Goal: Obtain resource: Obtain resource

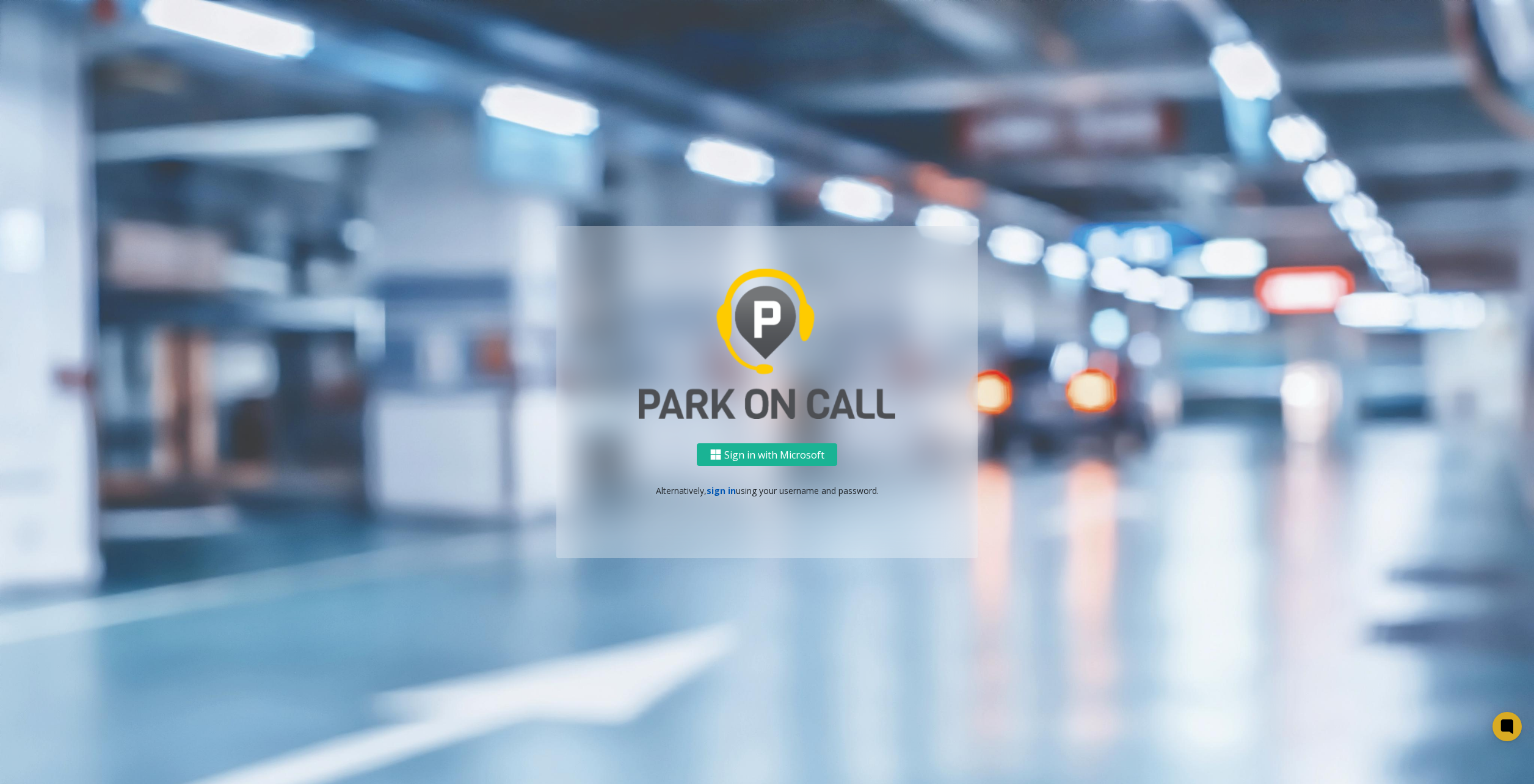
click at [718, 493] on link "sign in" at bounding box center [721, 490] width 29 height 12
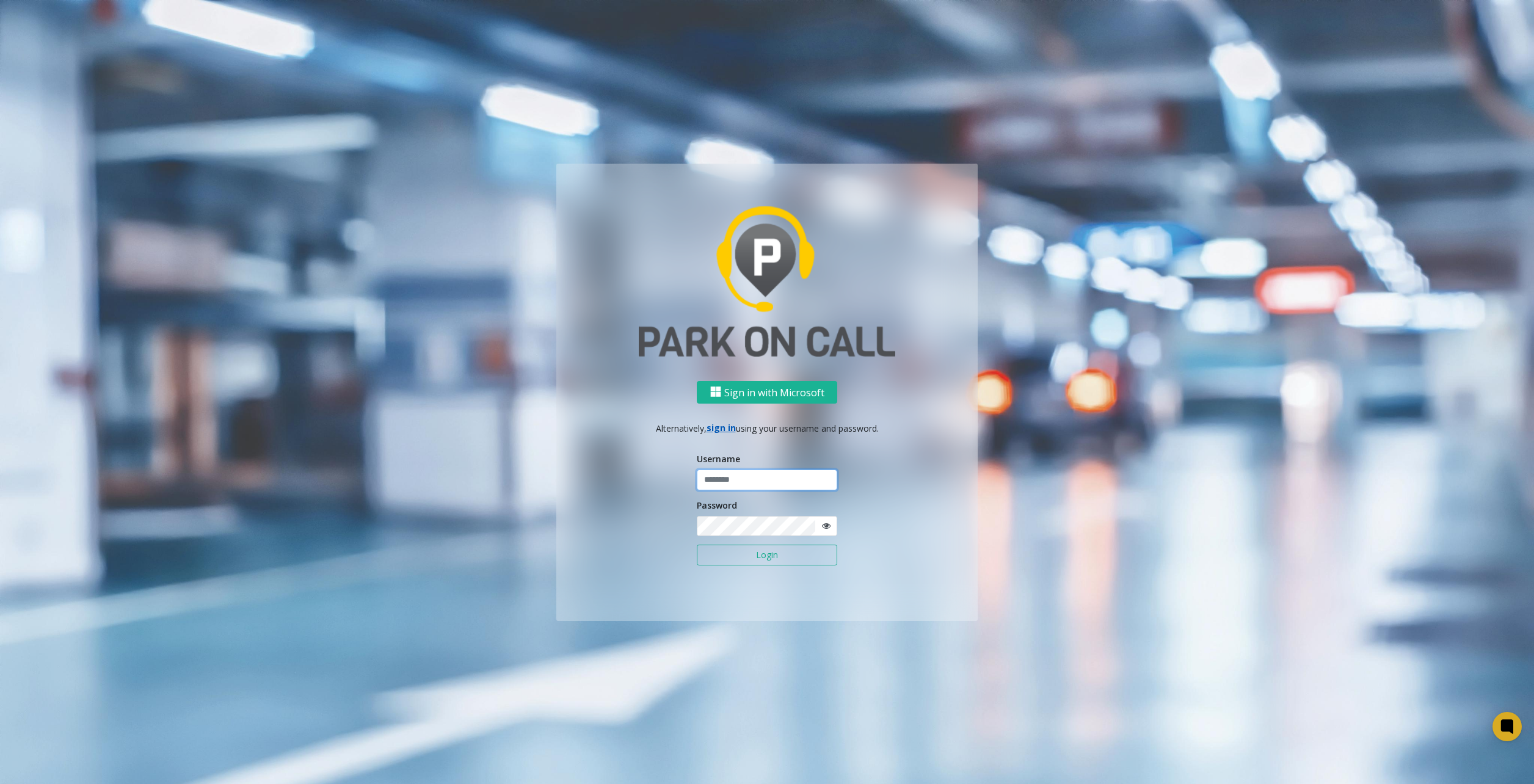
type input "********"
click at [765, 545] on button "Login" at bounding box center [767, 555] width 140 height 21
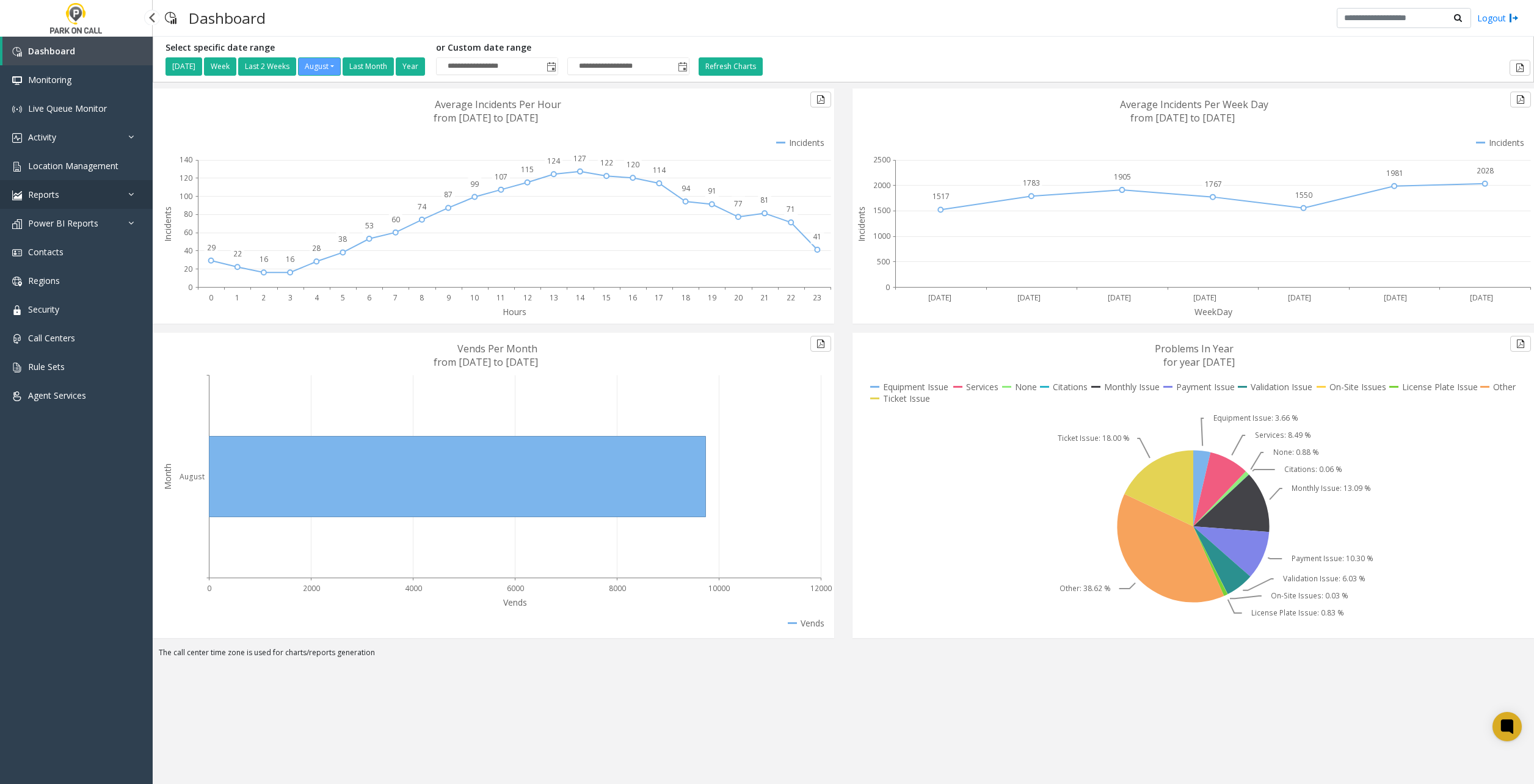
click at [69, 194] on link "Reports" at bounding box center [76, 194] width 152 height 29
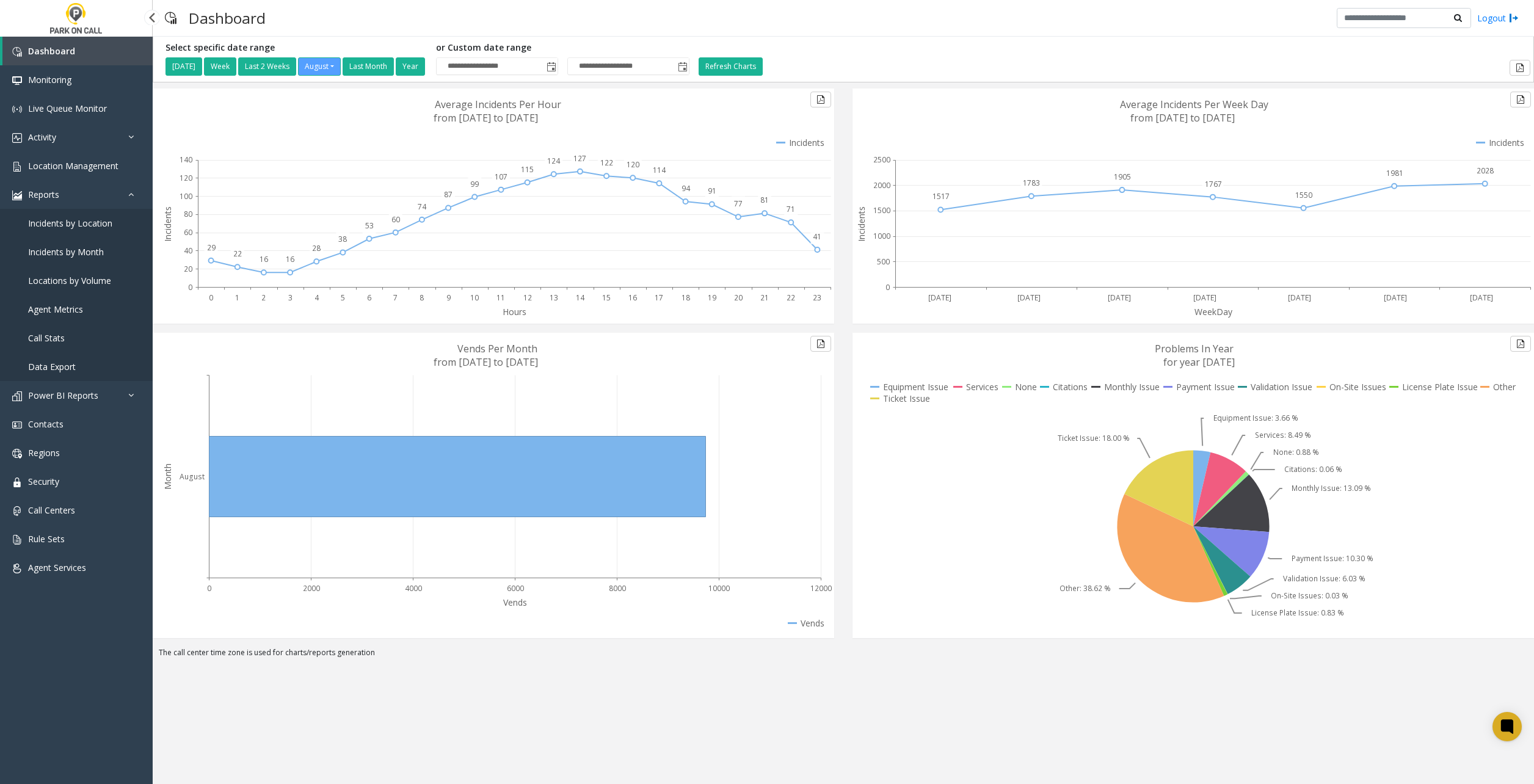
click at [88, 370] on link "Data Export" at bounding box center [76, 367] width 152 height 29
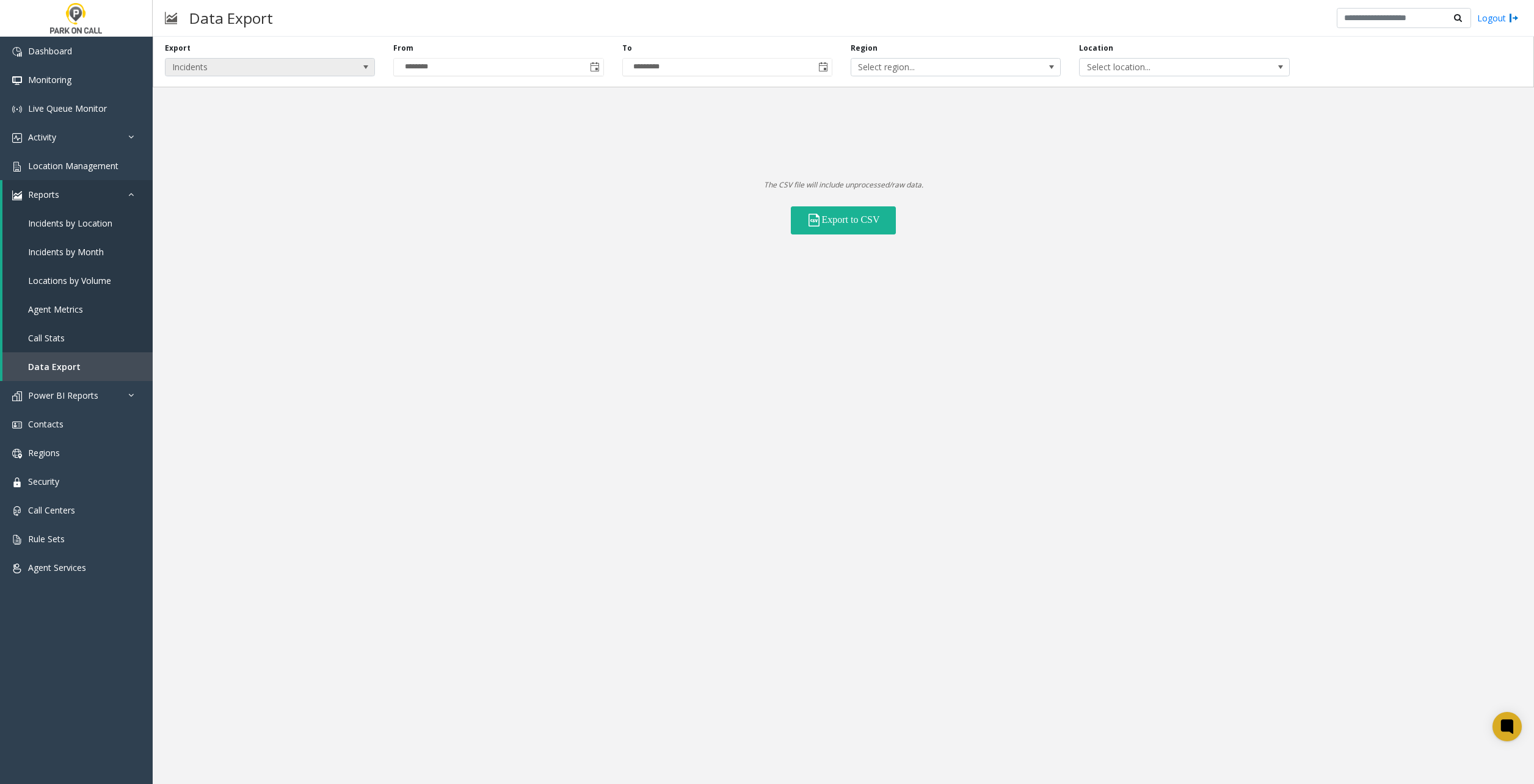
click at [223, 69] on span "Incidents" at bounding box center [249, 67] width 167 height 17
click at [191, 105] on li "Locations" at bounding box center [269, 103] width 206 height 16
click at [1026, 64] on span "All Statuses" at bounding box center [1049, 67] width 167 height 17
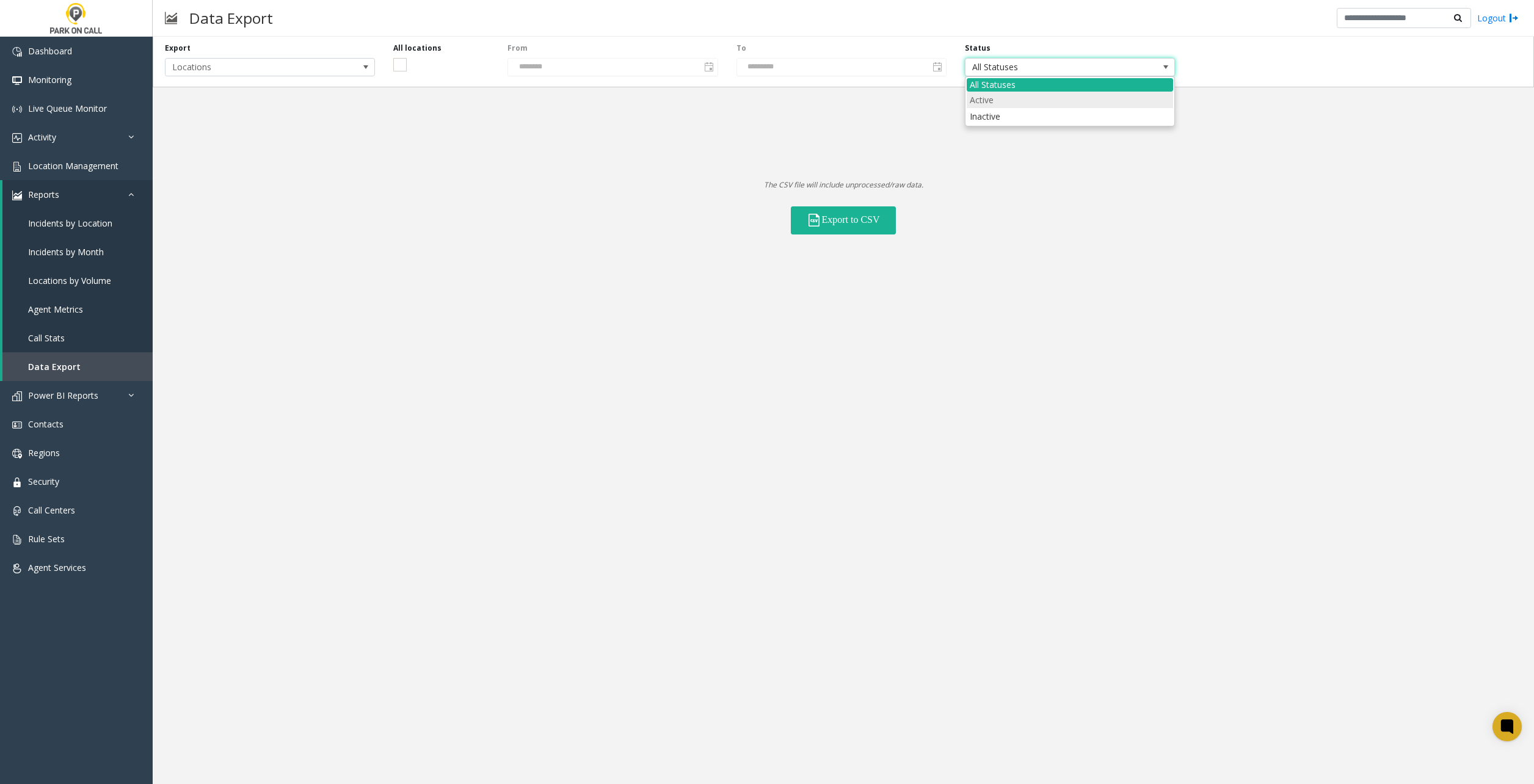
click at [1013, 104] on li "Active" at bounding box center [1069, 100] width 206 height 16
click at [423, 247] on div "Export Locations All locations From ******** To ********* Status Active The CSV…" at bounding box center [843, 410] width 1382 height 747
click at [885, 218] on button "Export to CSV" at bounding box center [844, 220] width 105 height 28
